Goal: Information Seeking & Learning: Understand process/instructions

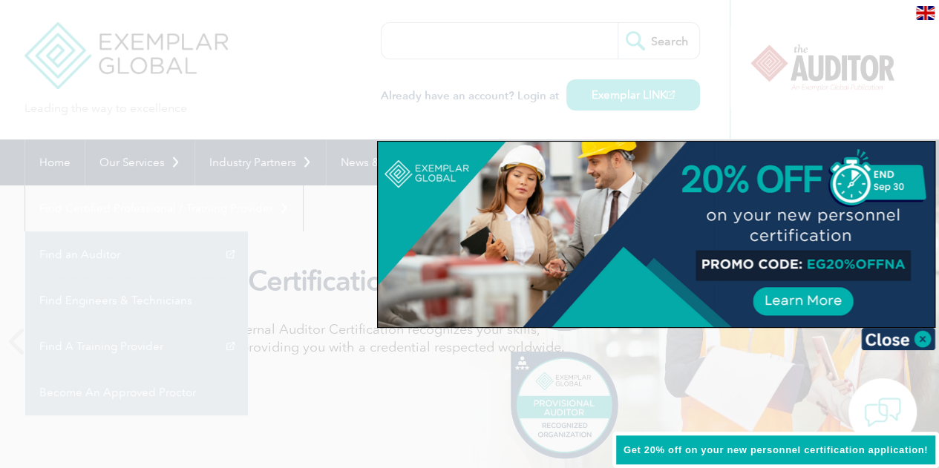
click at [814, 301] on div at bounding box center [656, 235] width 557 height 186
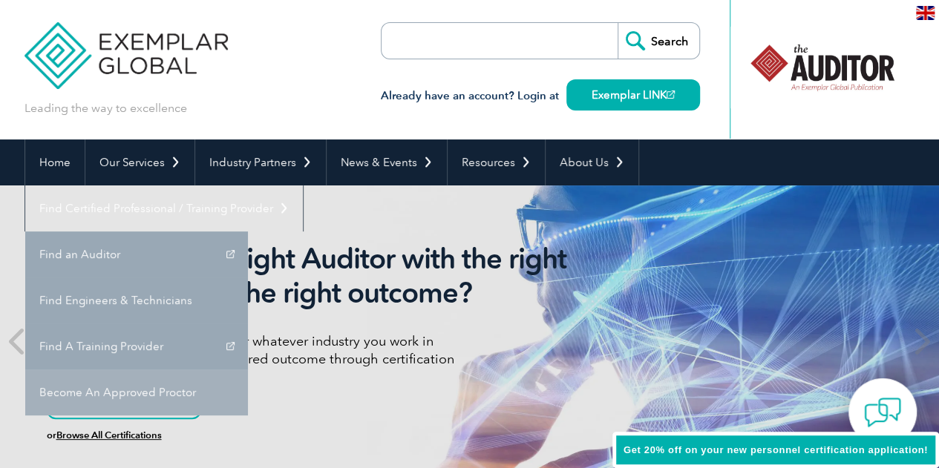
click at [248, 370] on link "Become An Approved Proctor" at bounding box center [136, 393] width 223 height 46
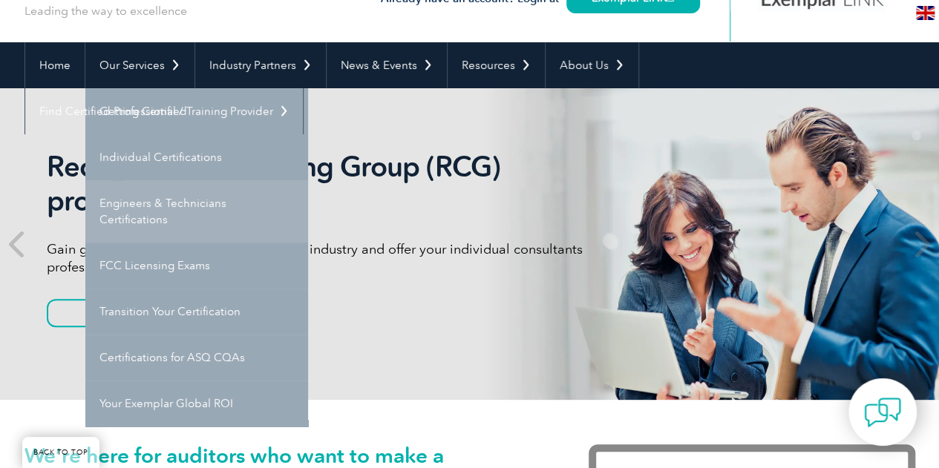
scroll to position [74, 0]
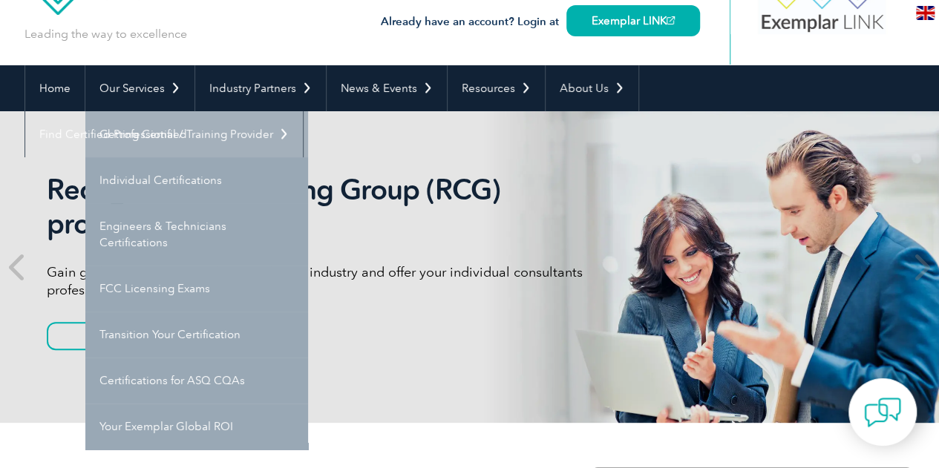
click at [166, 139] on link "Getting Certified" at bounding box center [196, 134] width 223 height 46
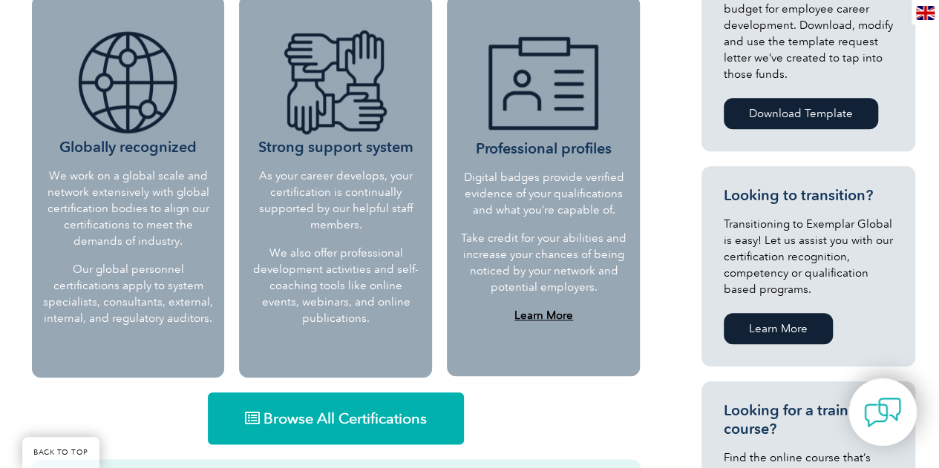
scroll to position [668, 0]
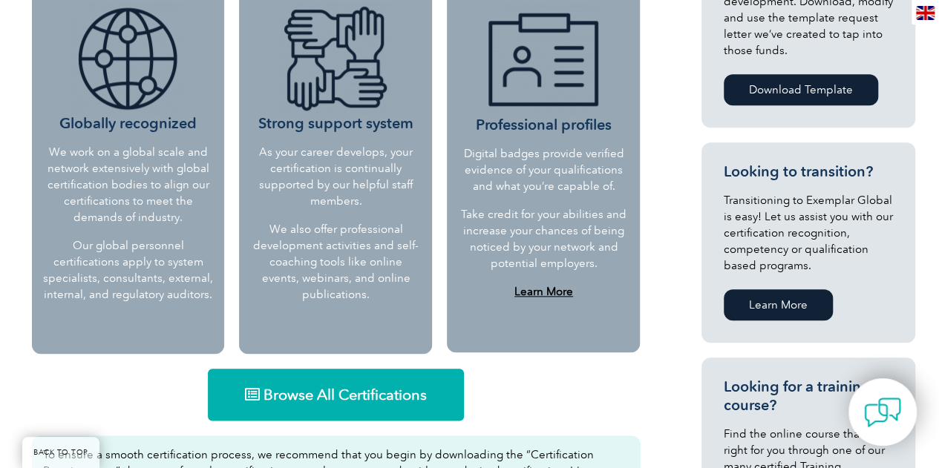
click at [666, 173] on div "iNARTE Menu iNARTE Home Certifications FCC Licensing Exams Exams & Resources Tr…" at bounding box center [781, 142] width 267 height 865
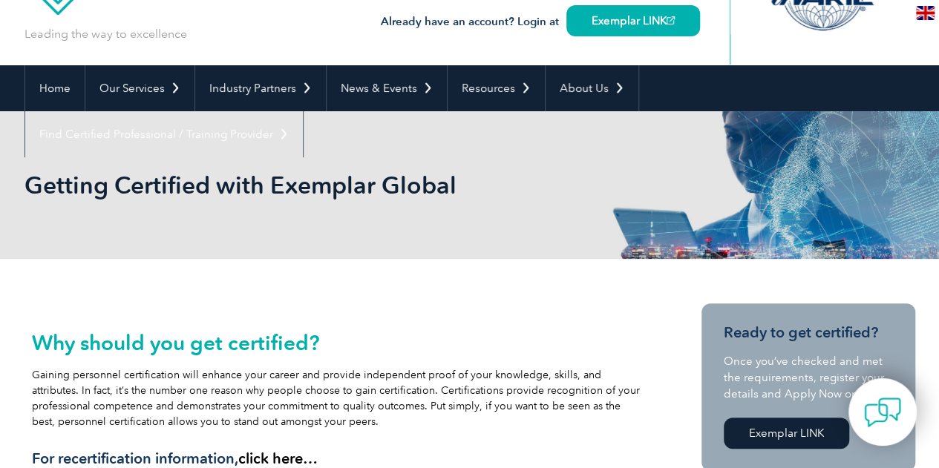
scroll to position [0, 0]
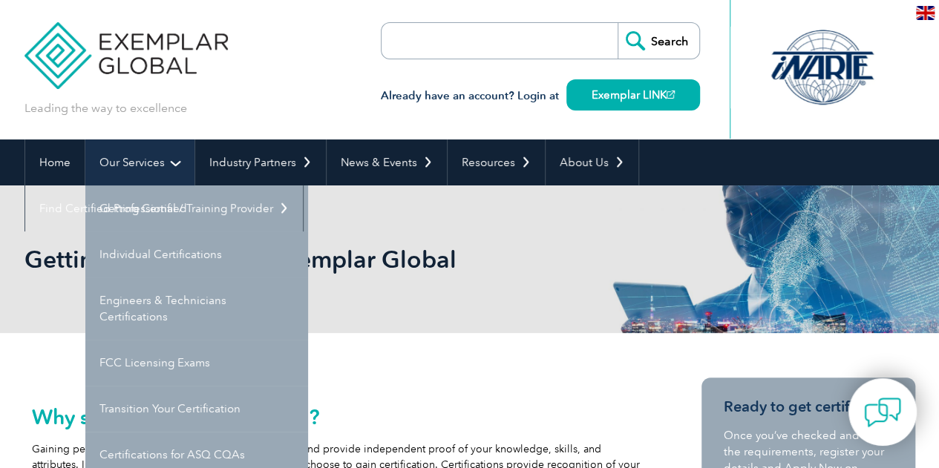
click at [125, 163] on link "Our Services" at bounding box center [139, 163] width 109 height 46
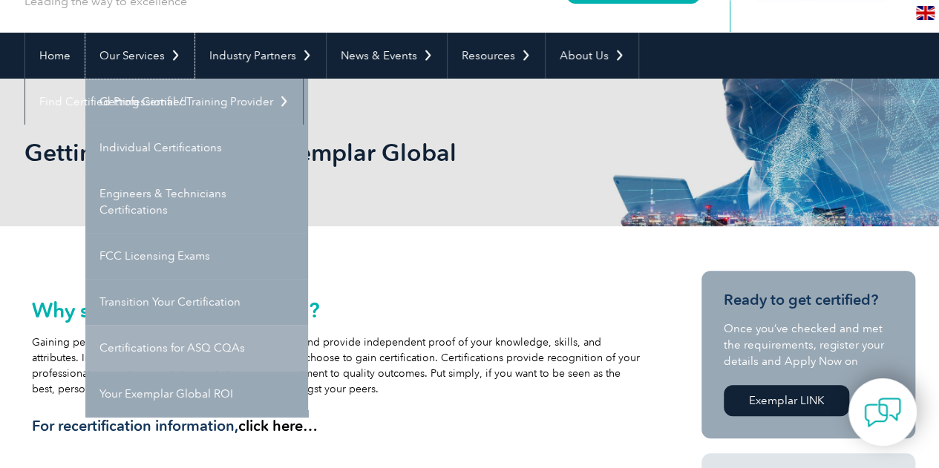
scroll to position [74, 0]
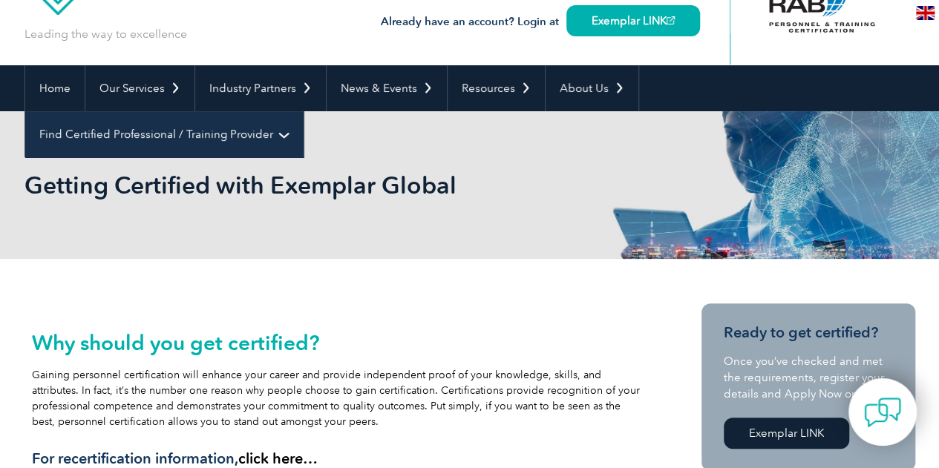
click at [303, 111] on link "Find Certified Professional / Training Provider" at bounding box center [164, 134] width 278 height 46
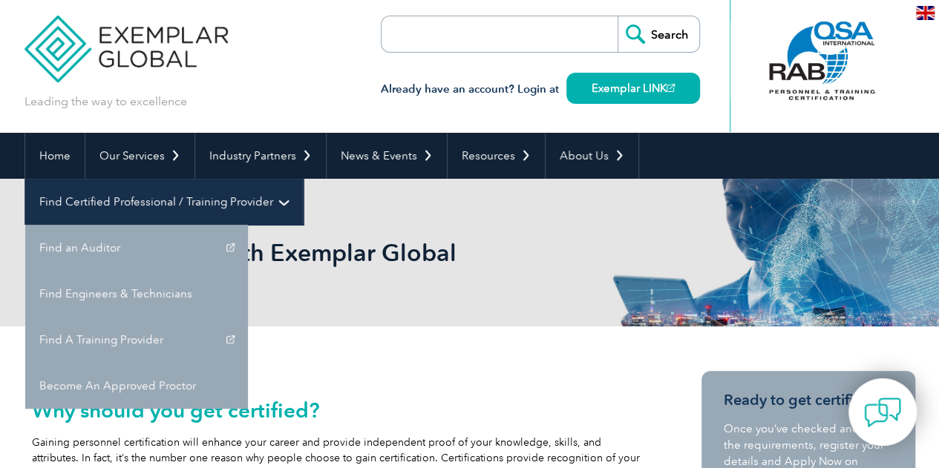
scroll to position [0, 0]
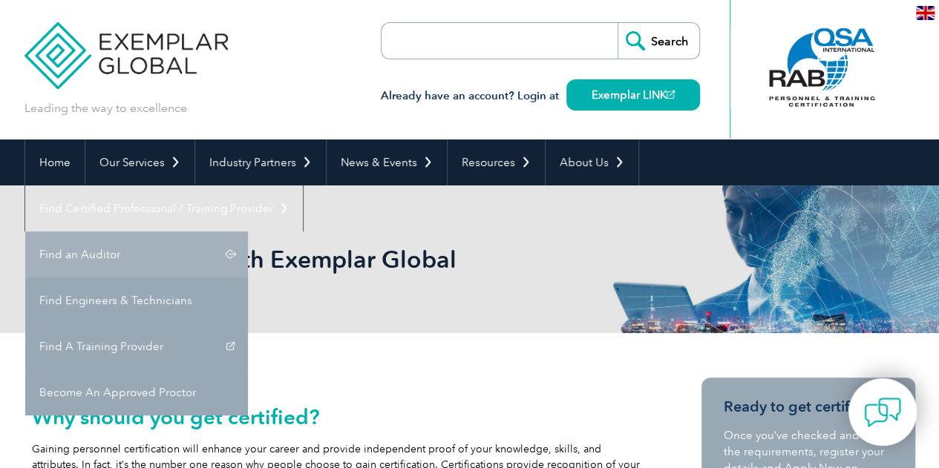
click at [248, 232] on link "Find an Auditor" at bounding box center [136, 255] width 223 height 46
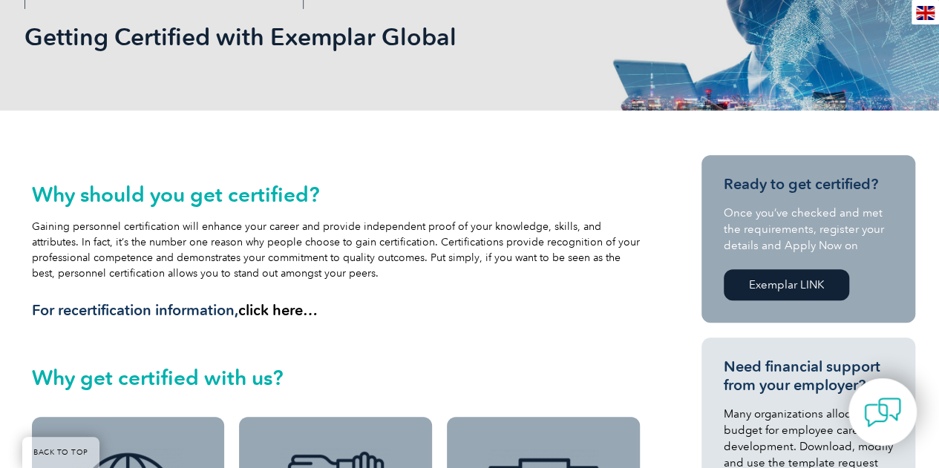
scroll to position [297, 0]
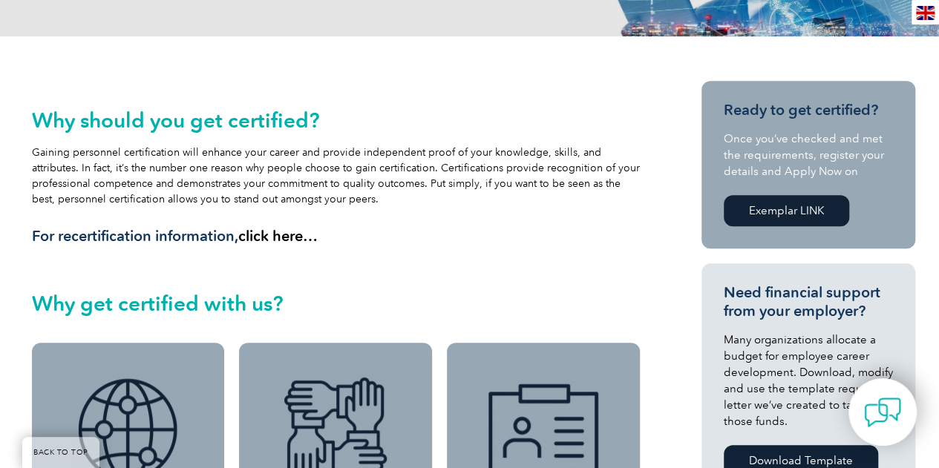
click at [186, 210] on div "Why should you get certified? Gaining personnel certification will enhance your…" at bounding box center [336, 176] width 609 height 137
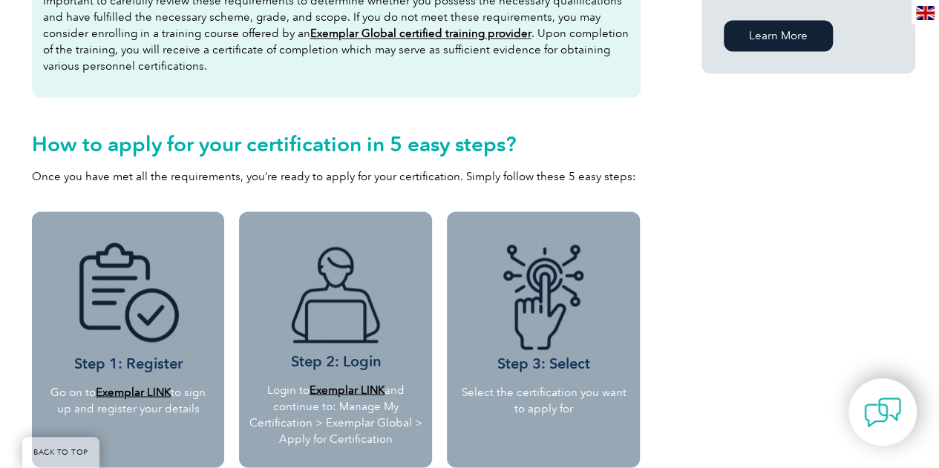
scroll to position [1187, 0]
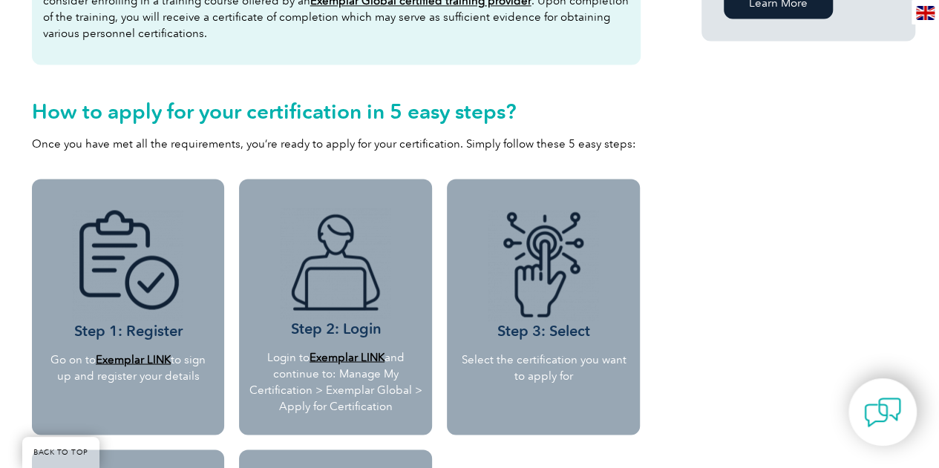
click at [356, 115] on h2 "How to apply for your certification in 5 easy steps?" at bounding box center [336, 111] width 609 height 24
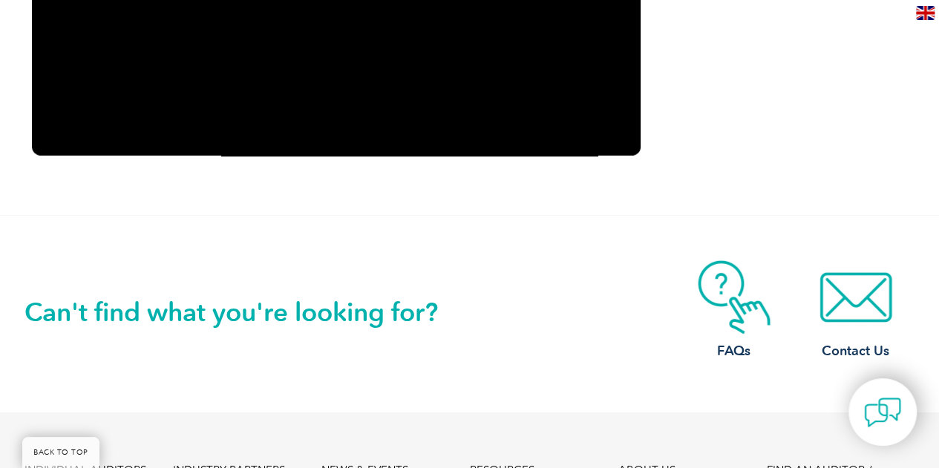
scroll to position [2226, 0]
